Goal: Task Accomplishment & Management: Manage account settings

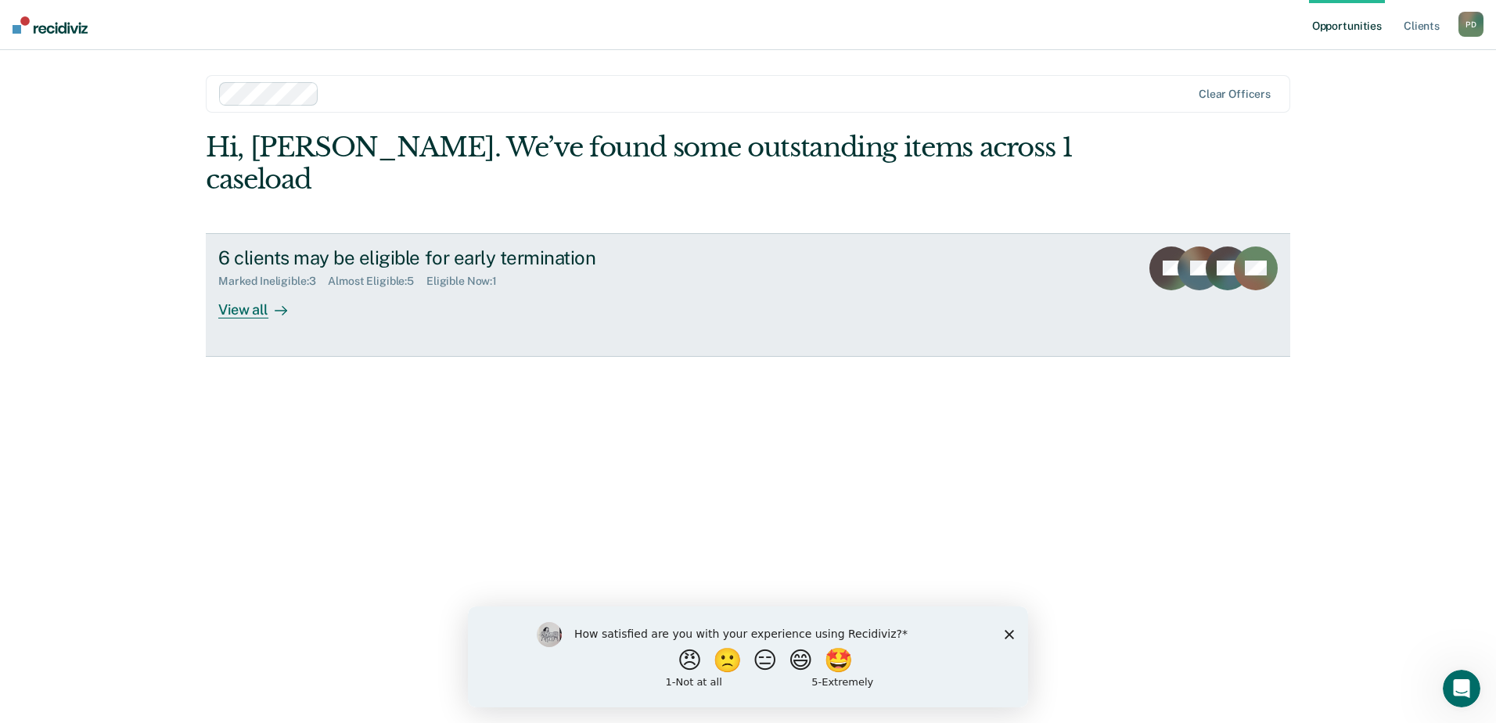
click at [269, 300] on div at bounding box center [277, 309] width 19 height 18
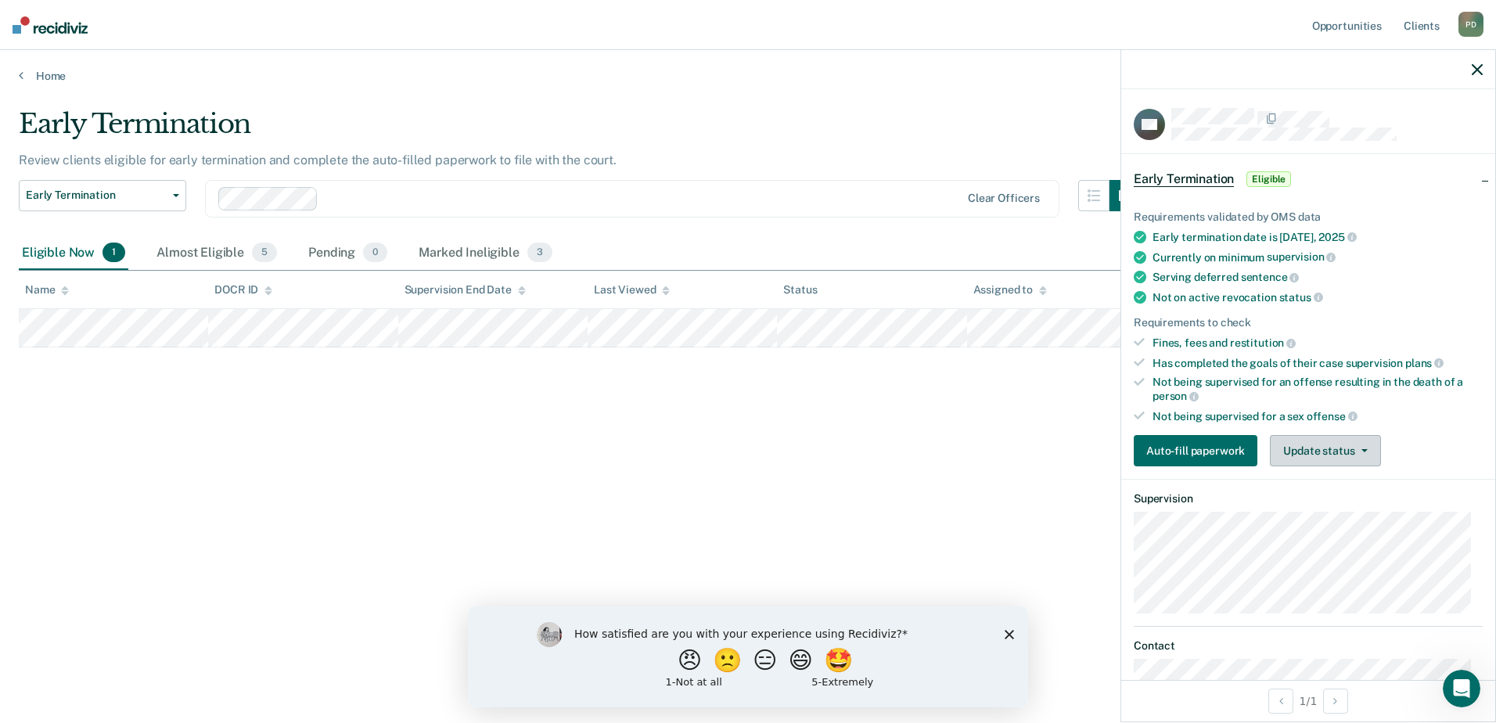
click at [1357, 439] on button "Update status" at bounding box center [1325, 450] width 110 height 31
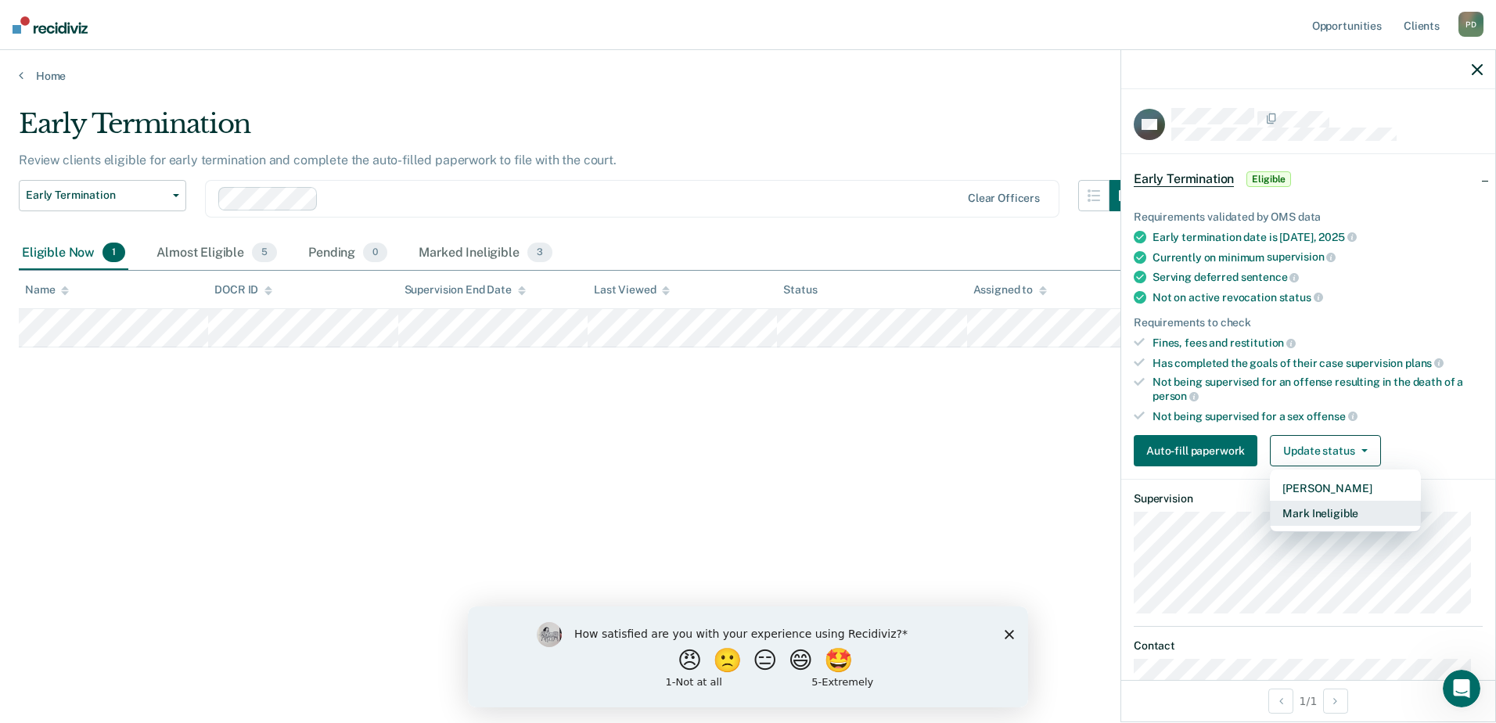
click at [1337, 513] on button "Mark Ineligible" at bounding box center [1345, 513] width 151 height 25
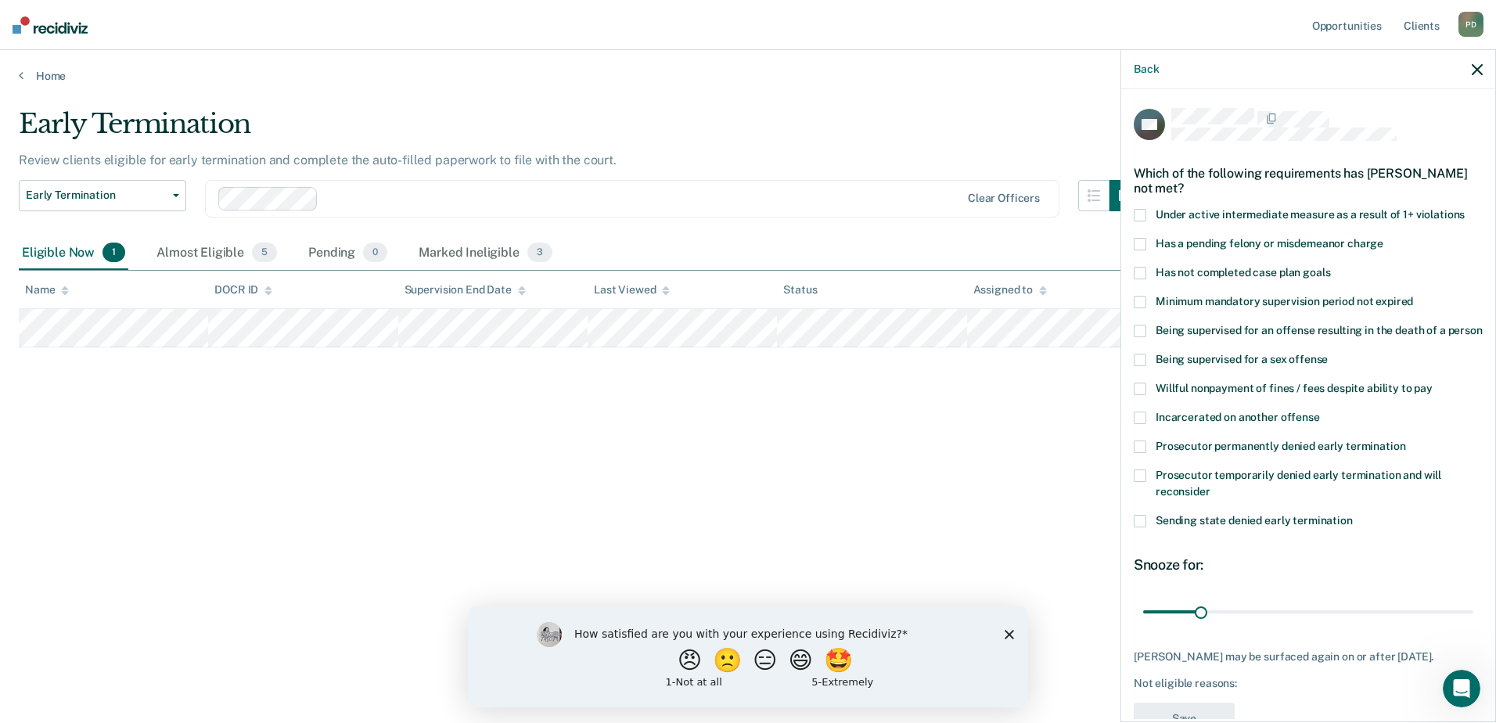
click at [1138, 482] on span at bounding box center [1140, 475] width 13 height 13
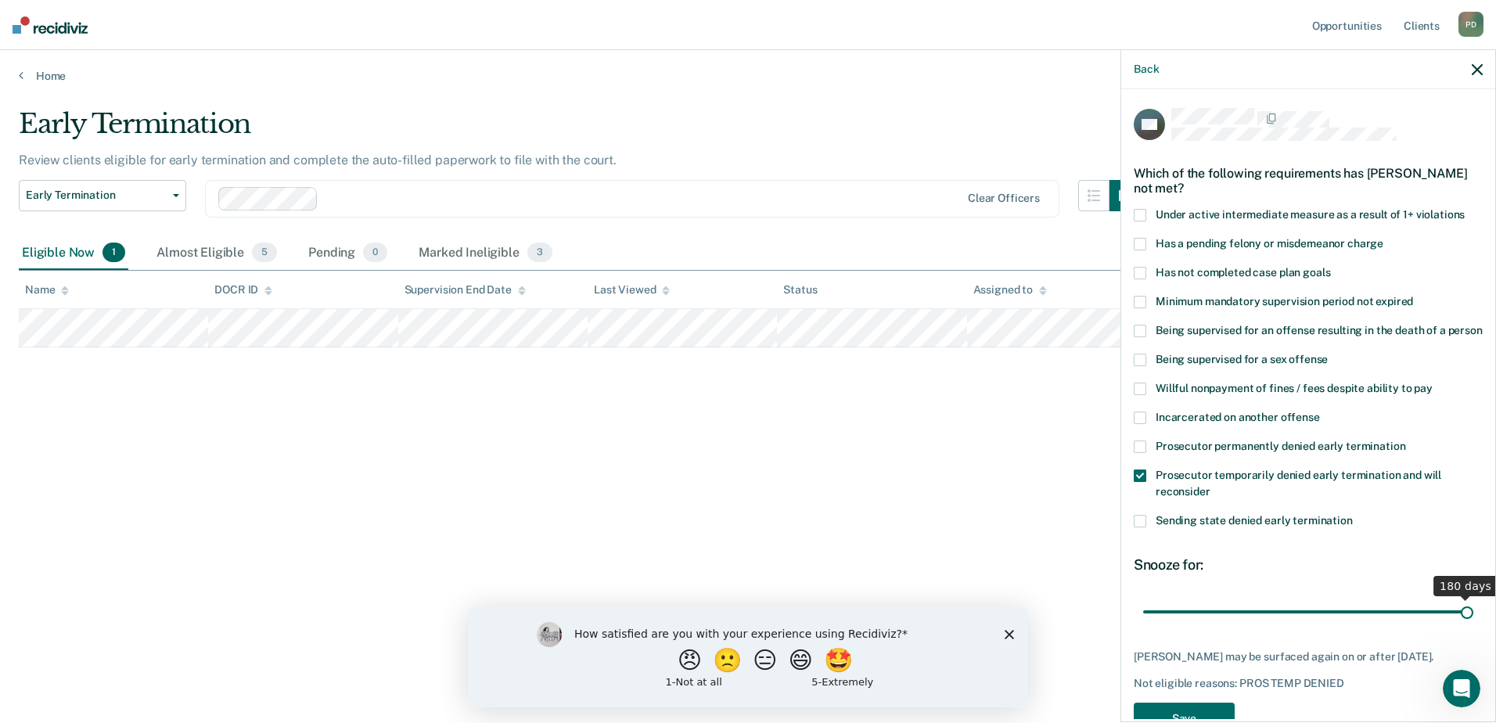
drag, startPoint x: 1195, startPoint y: 627, endPoint x: 1475, endPoint y: 632, distance: 280.1
type input "180"
click at [1473, 625] on input "range" at bounding box center [1308, 611] width 330 height 27
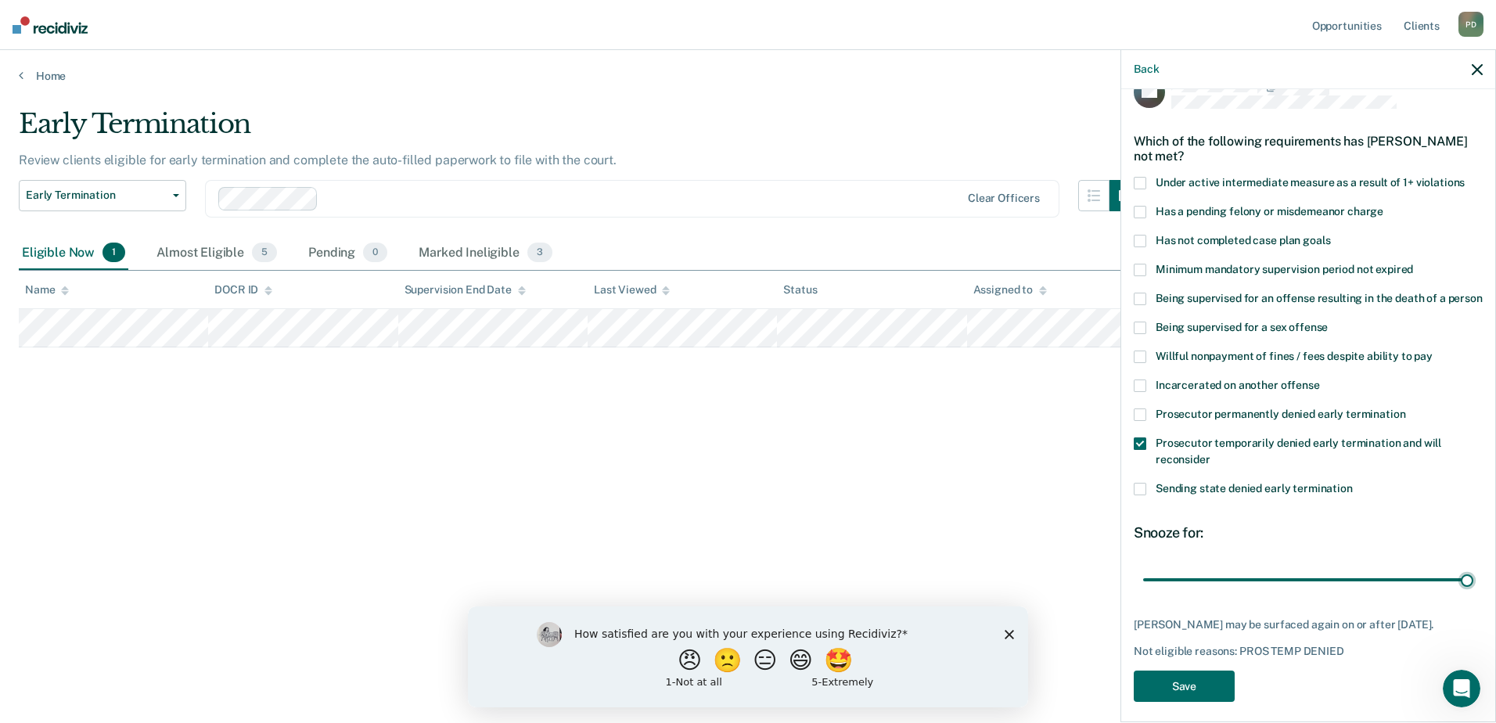
scroll to position [58, 0]
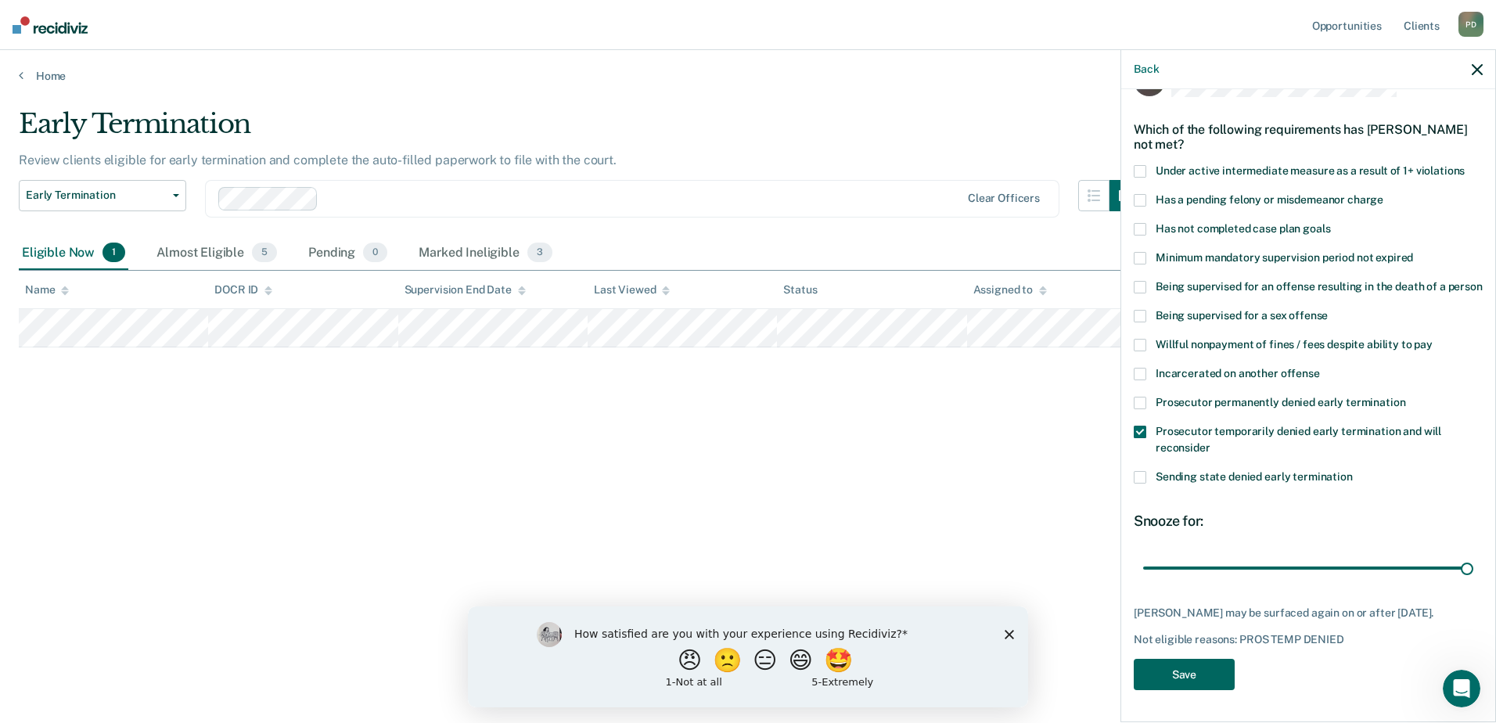
click at [1190, 677] on button "Save" at bounding box center [1184, 675] width 101 height 32
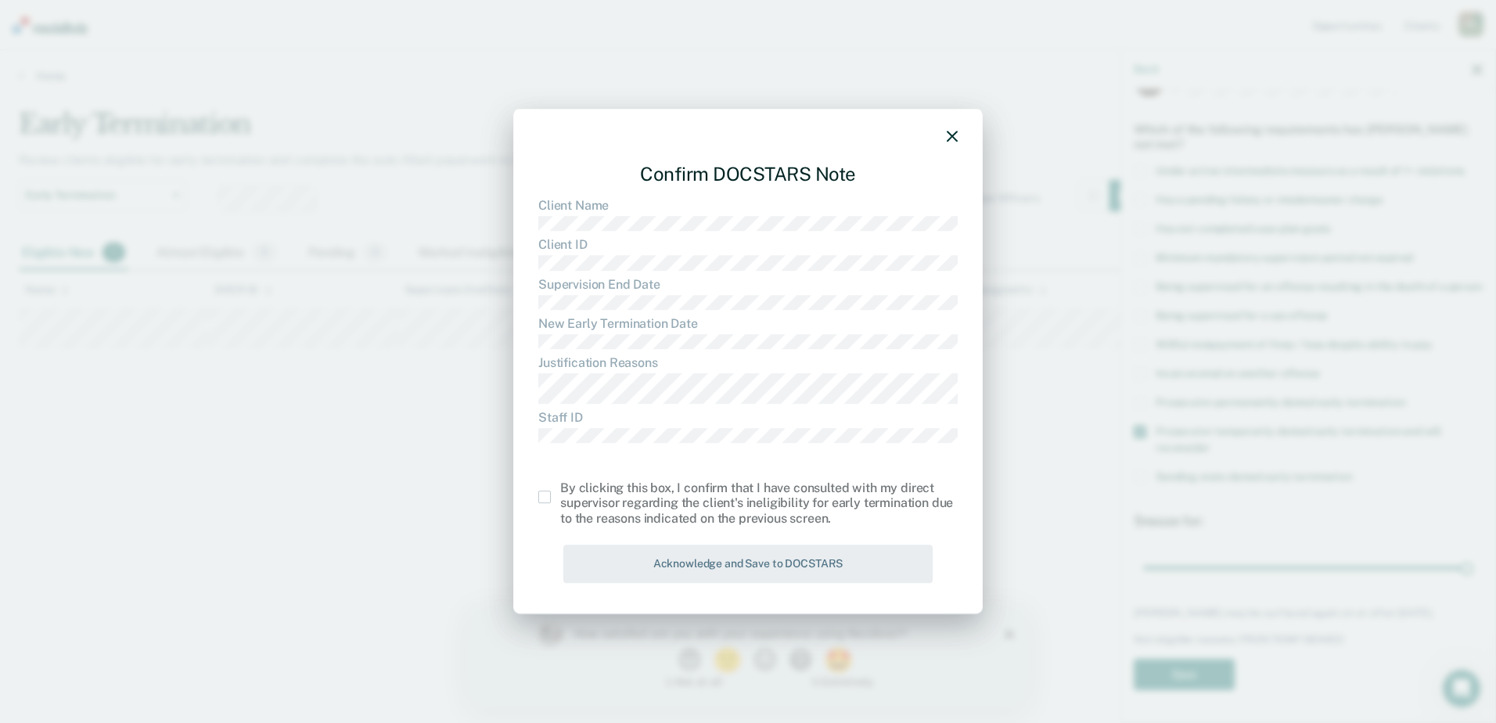
click at [546, 494] on span at bounding box center [544, 496] width 13 height 13
click at [560, 490] on input "checkbox" at bounding box center [560, 490] width 0 height 0
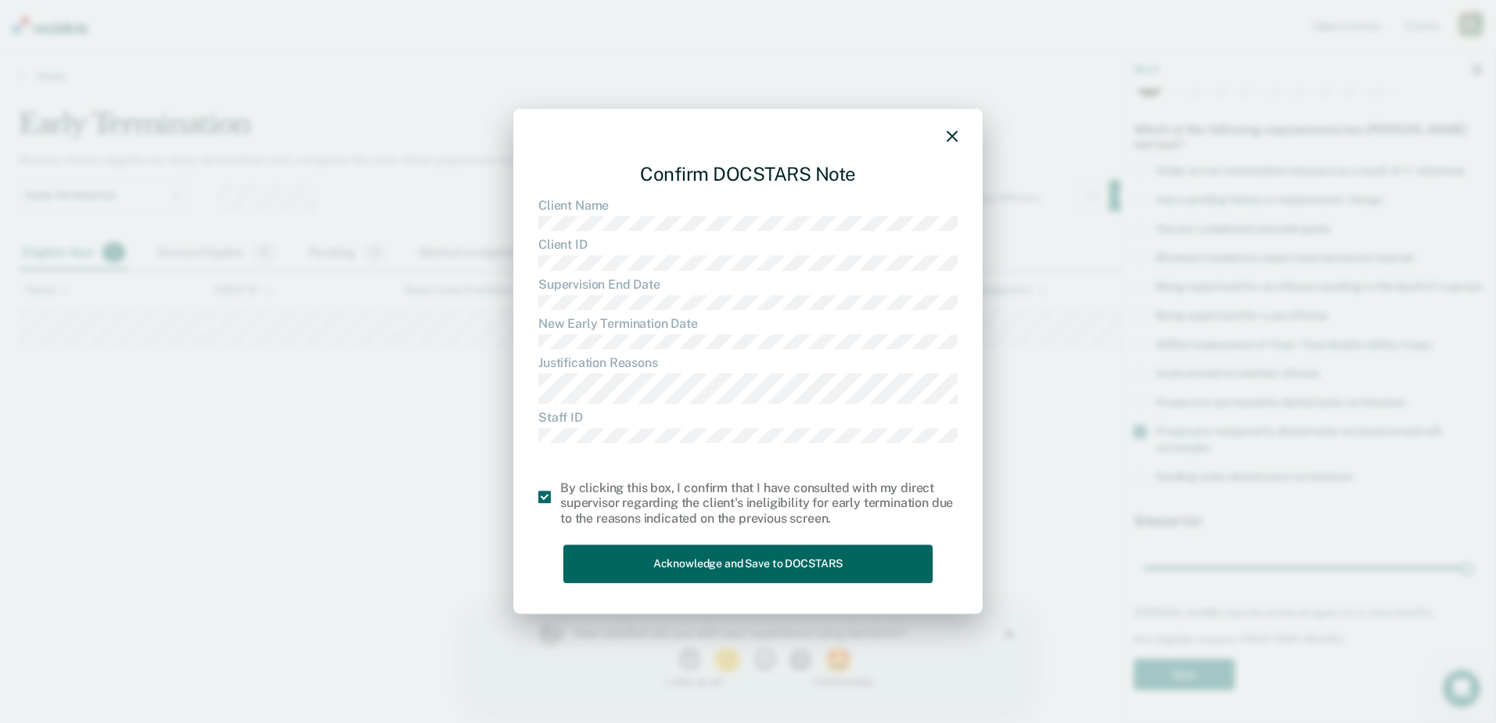
click at [803, 558] on button "Acknowledge and Save to DOCSTARS" at bounding box center [747, 563] width 369 height 38
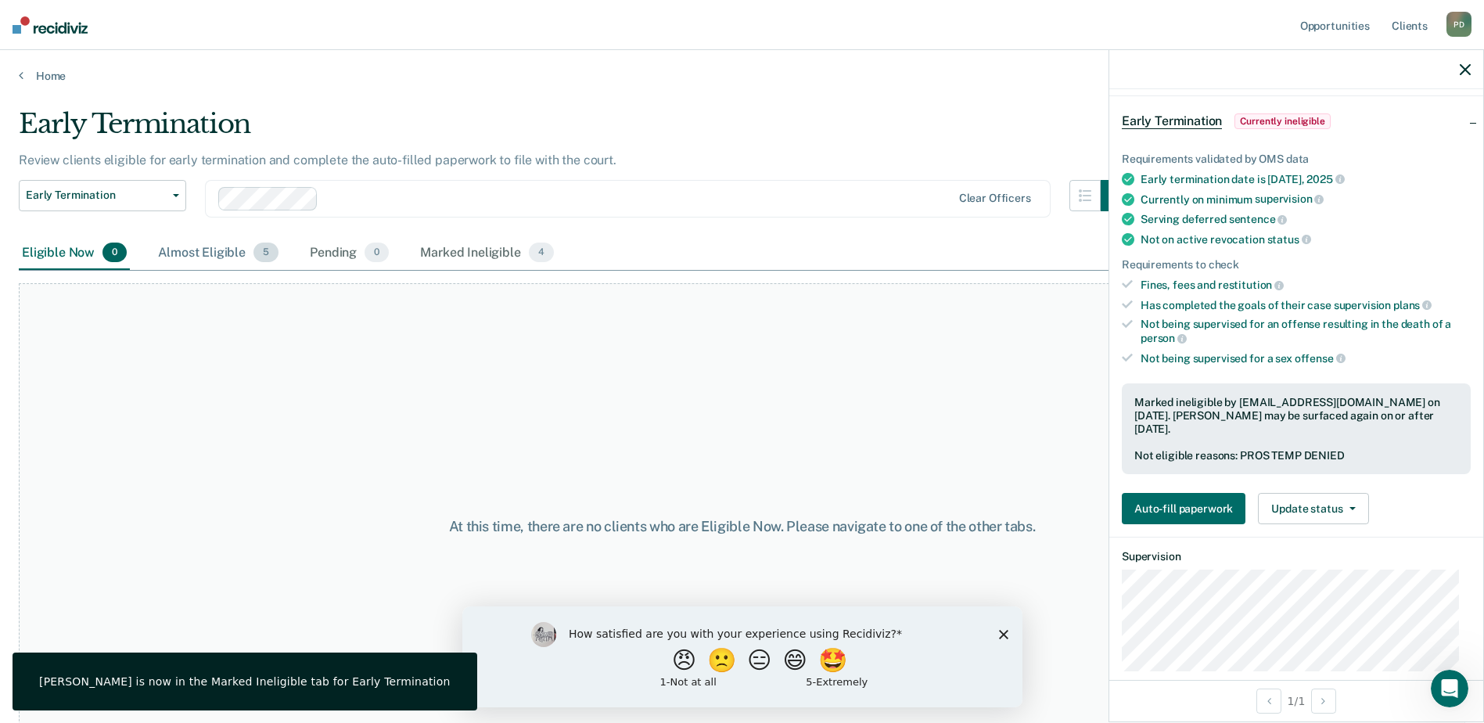
click at [206, 252] on div "Almost Eligible 5" at bounding box center [218, 253] width 127 height 34
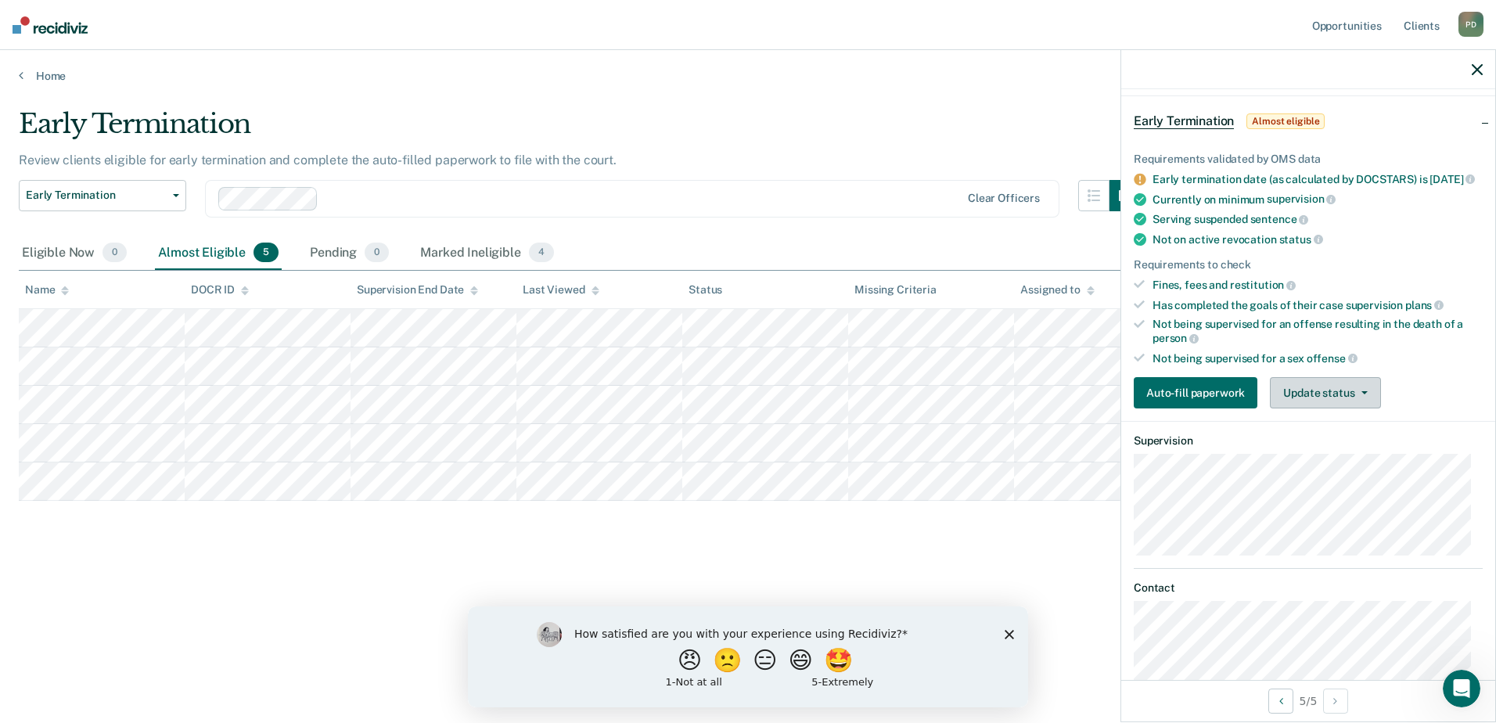
click at [1359, 401] on button "Update status" at bounding box center [1325, 392] width 110 height 31
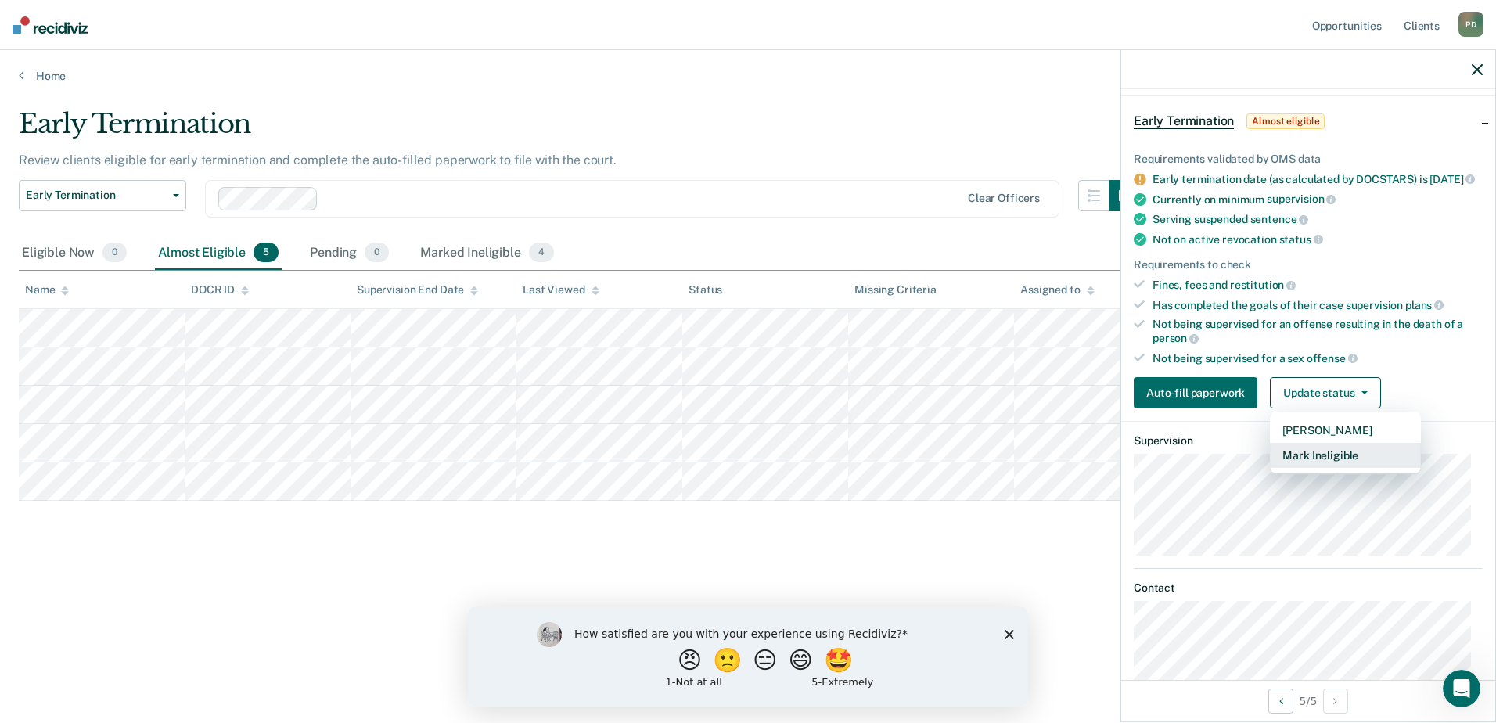
click at [1353, 465] on button "Mark Ineligible" at bounding box center [1345, 455] width 151 height 25
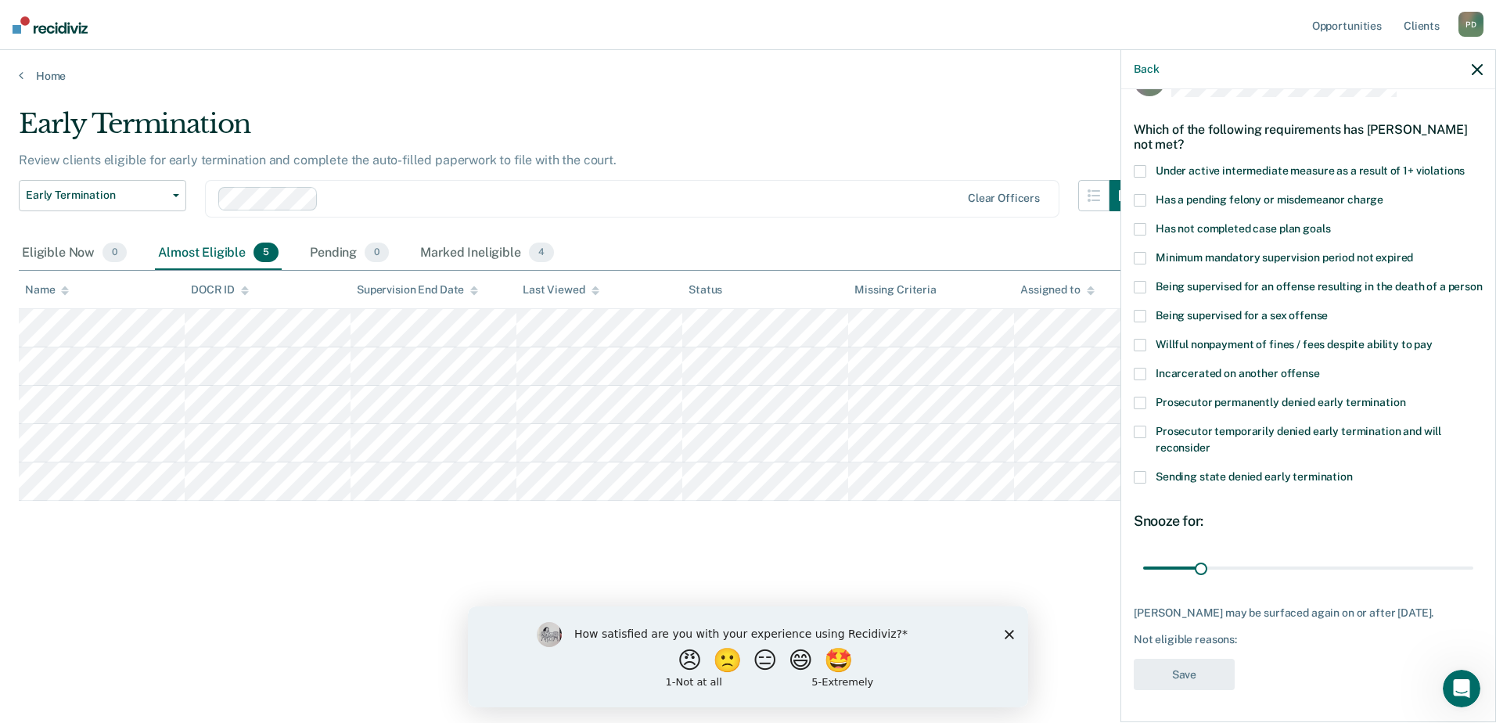
click at [1136, 314] on span at bounding box center [1140, 316] width 13 height 13
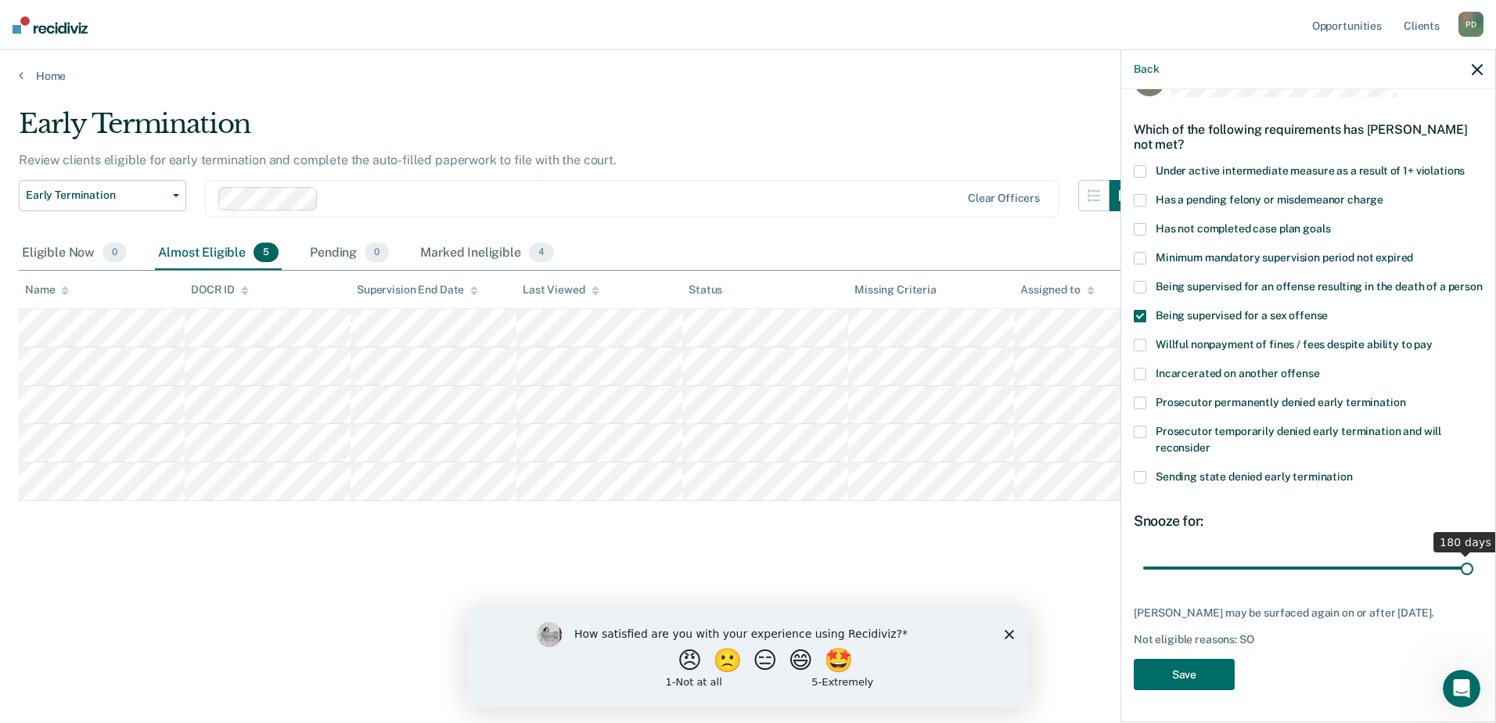
drag, startPoint x: 1196, startPoint y: 567, endPoint x: 1463, endPoint y: 565, distance: 266.8
type input "180"
click at [1463, 565] on input "range" at bounding box center [1308, 567] width 330 height 27
click at [1197, 677] on button "Save" at bounding box center [1184, 675] width 101 height 32
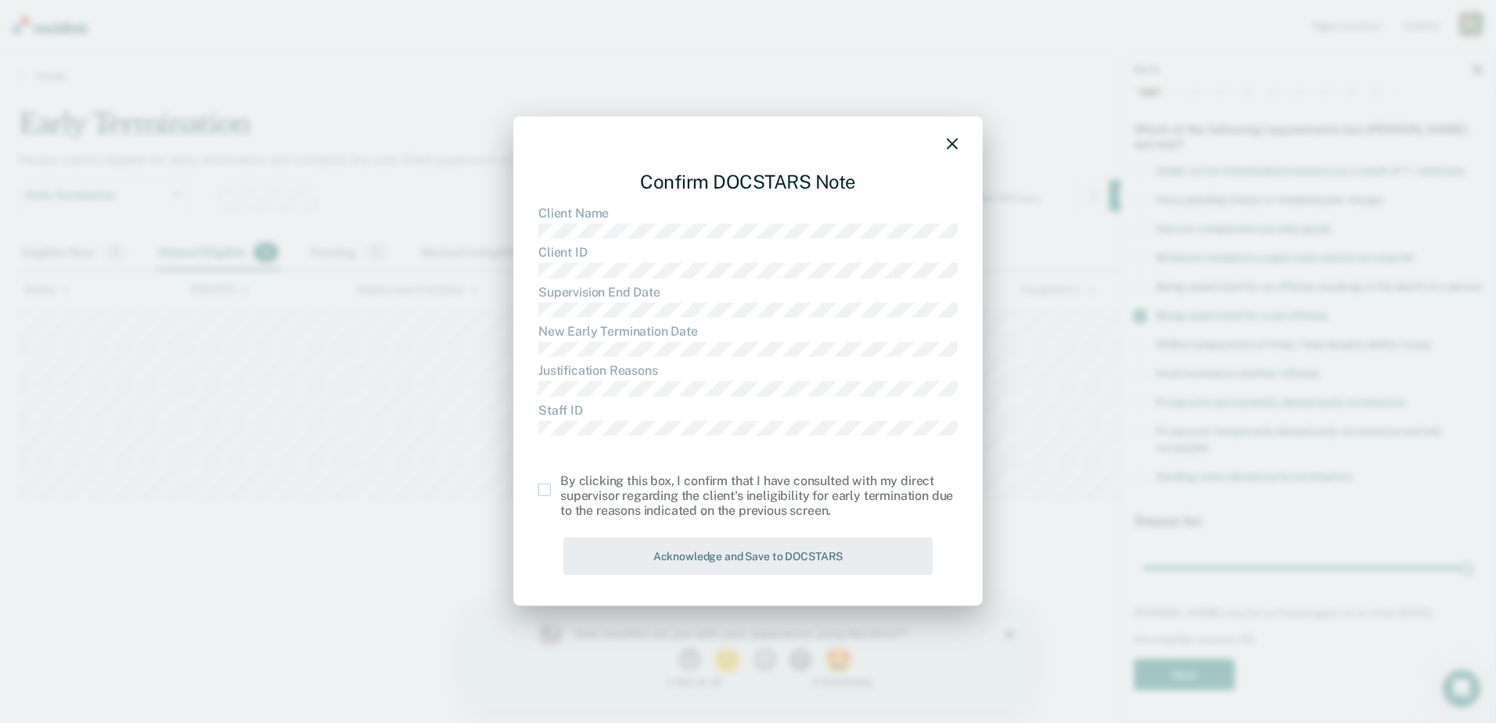
click at [541, 489] on span at bounding box center [544, 489] width 13 height 13
click at [560, 483] on input "checkbox" at bounding box center [560, 483] width 0 height 0
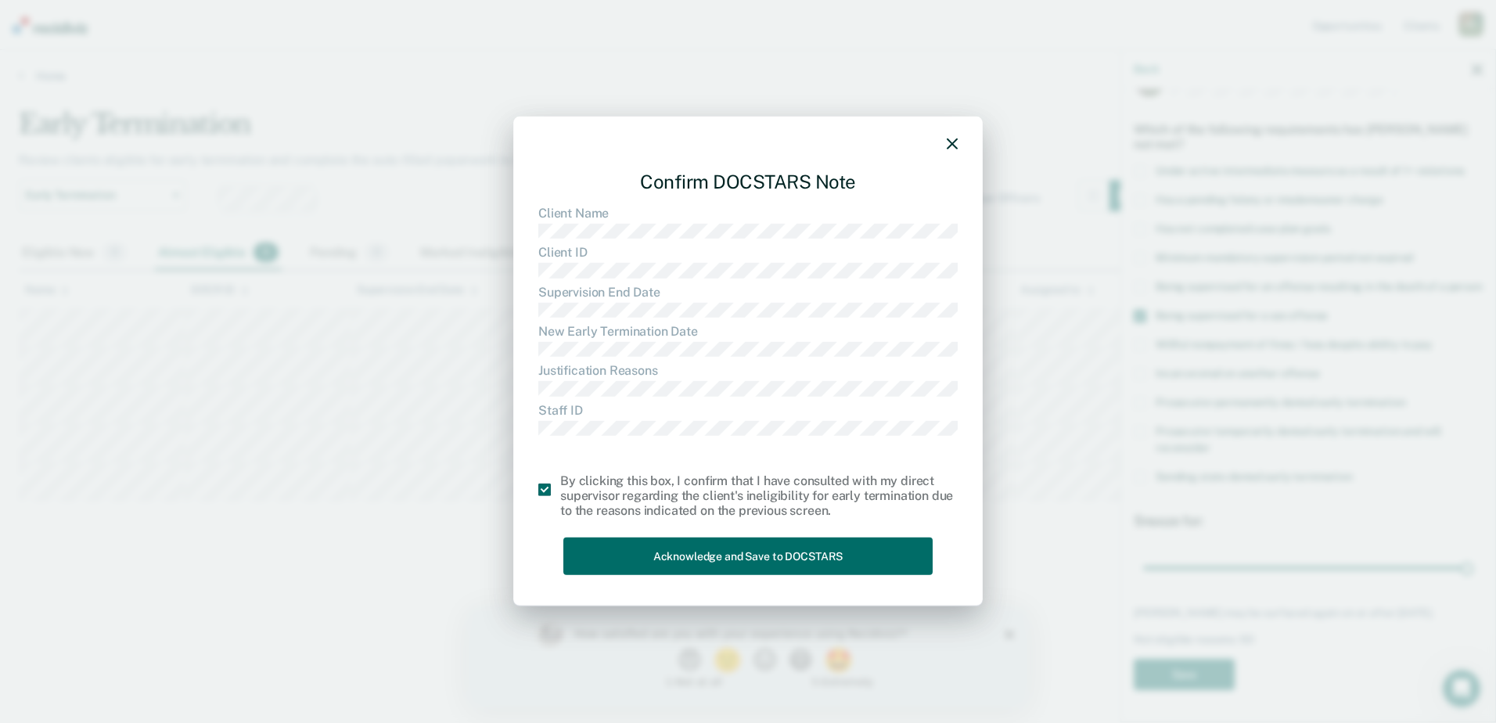
click at [620, 536] on div "Confirm DOCSTARS Note Client Name Client ID Supervision End Date New Early Term…" at bounding box center [747, 369] width 419 height 423
click at [627, 546] on button "Acknowledge and Save to DOCSTARS" at bounding box center [747, 556] width 369 height 38
